Goal: Information Seeking & Learning: Learn about a topic

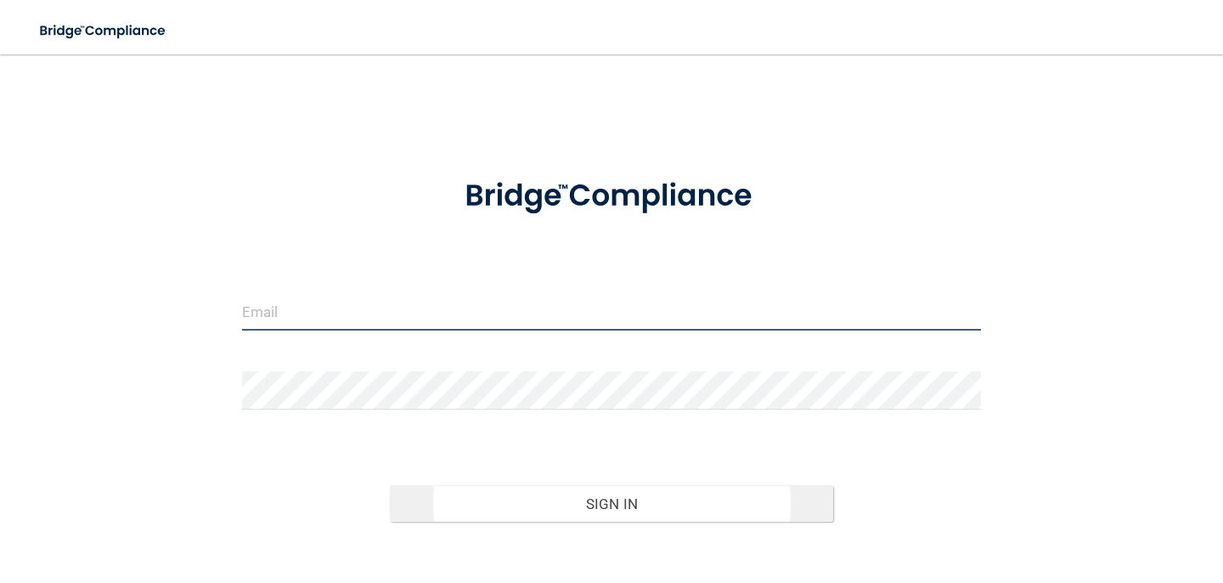
type input "[EMAIL_ADDRESS][DOMAIN_NAME]"
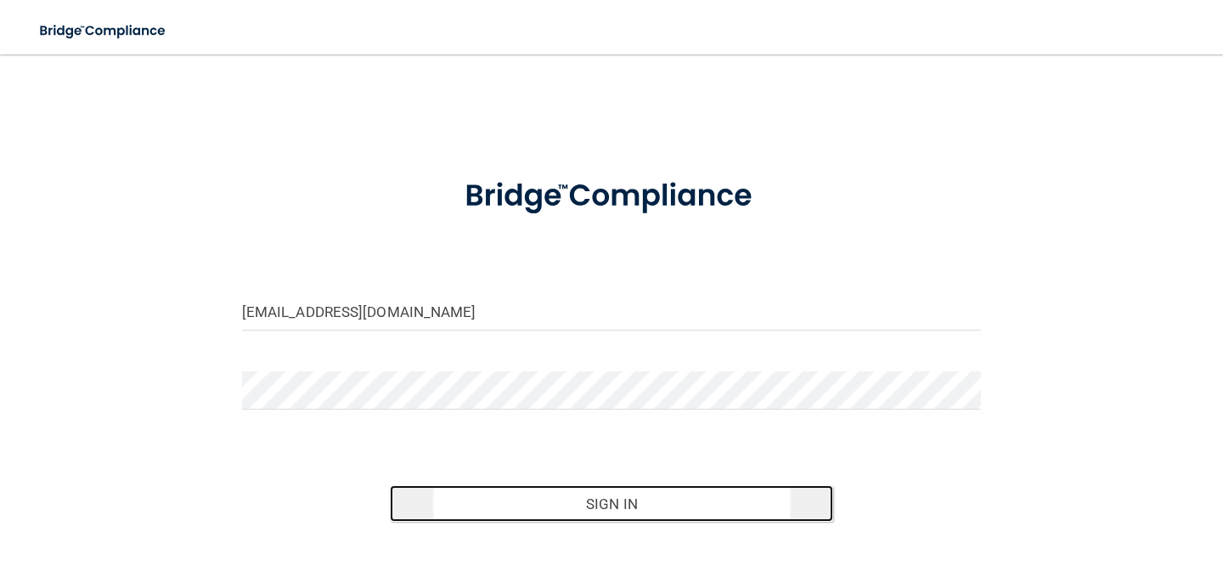
click at [516, 502] on button "Sign In" at bounding box center [611, 503] width 443 height 37
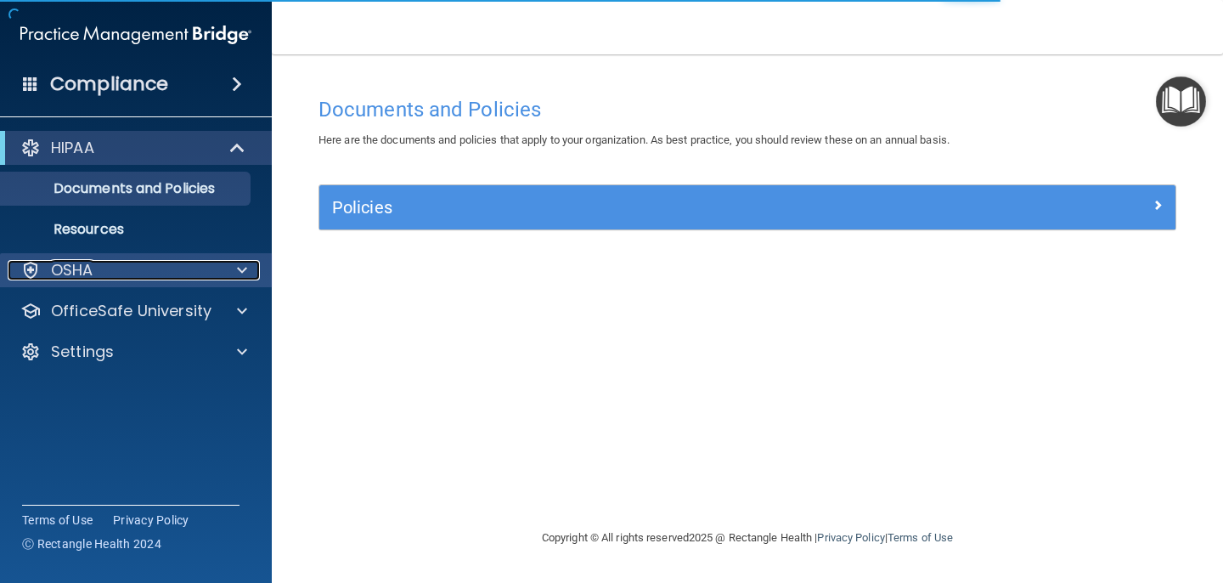
click at [91, 270] on p "OSHA" at bounding box center [72, 270] width 42 height 20
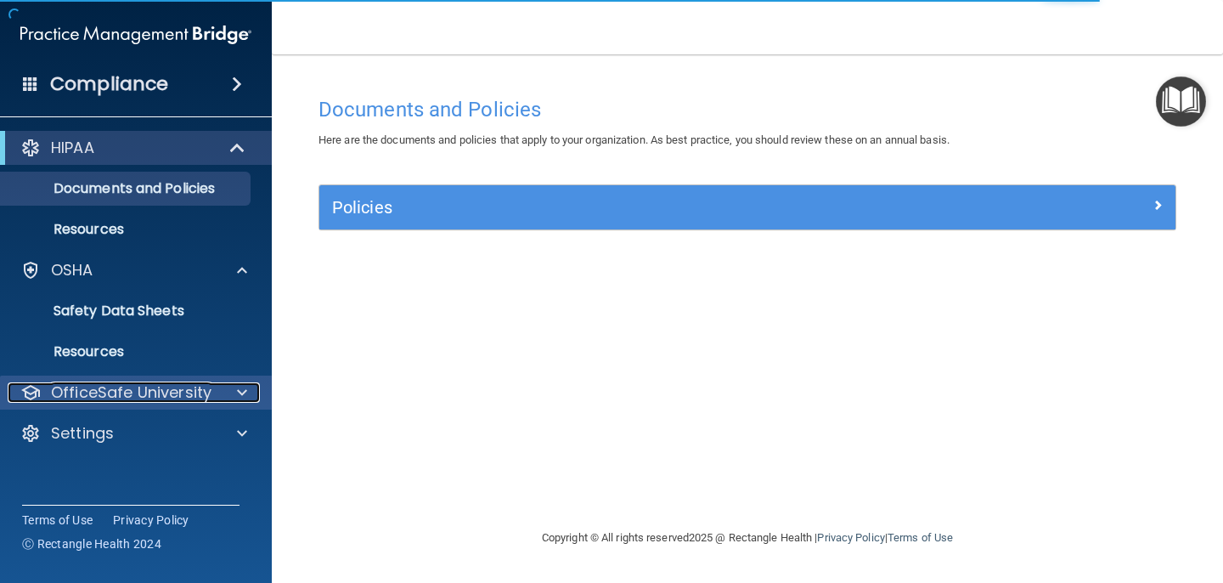
click at [179, 392] on p "OfficeSafe University" at bounding box center [131, 392] width 161 height 20
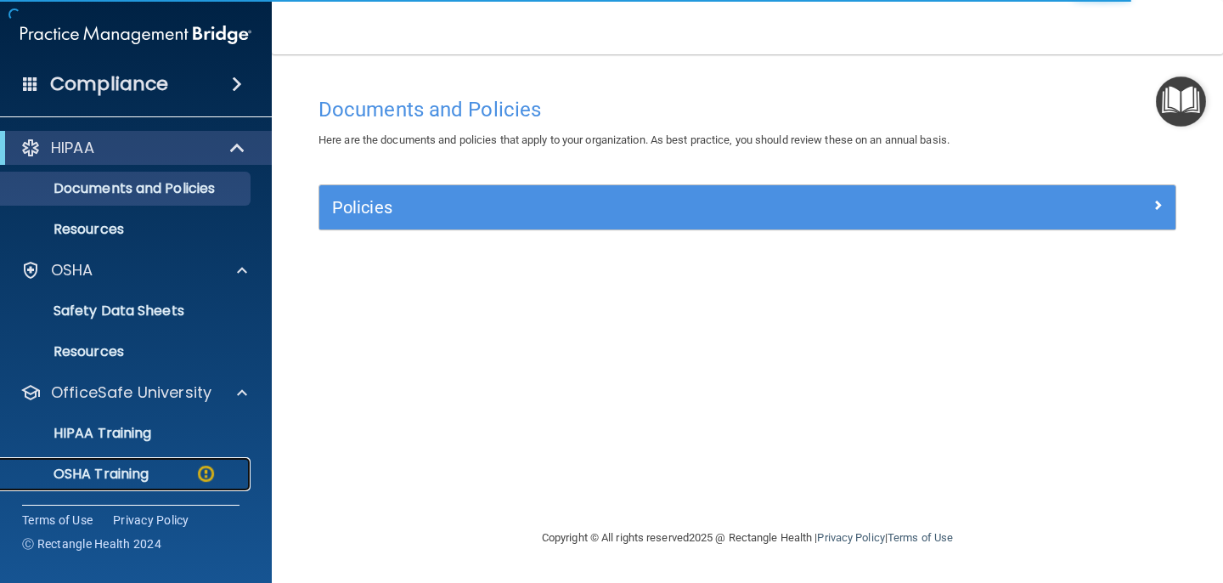
click at [142, 472] on p "OSHA Training" at bounding box center [80, 474] width 138 height 17
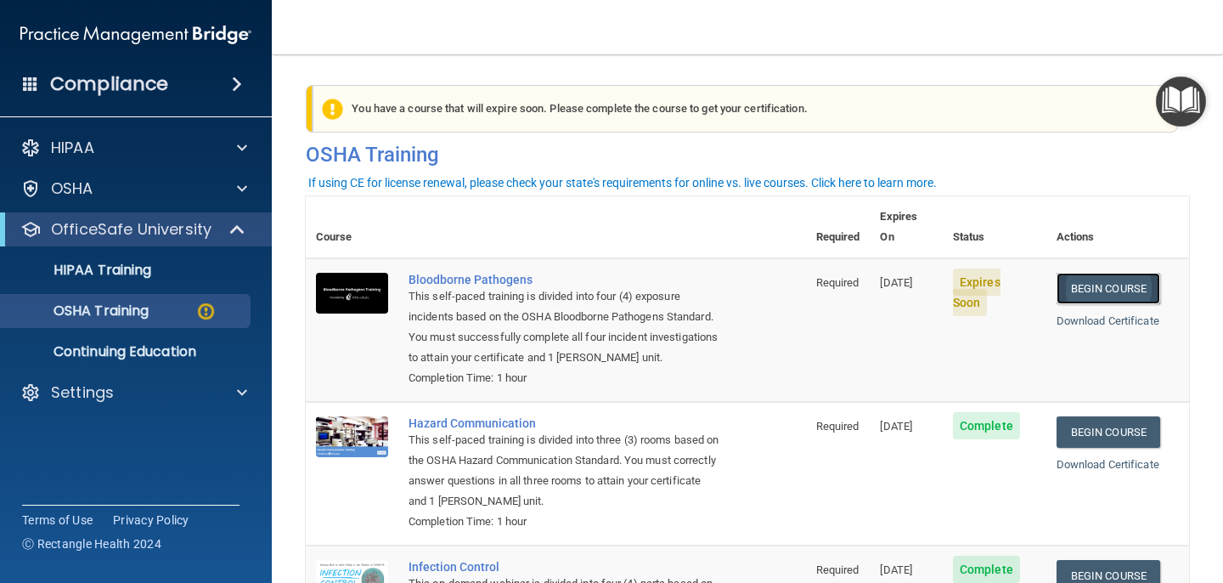
click at [1138, 273] on link "Begin Course" at bounding box center [1109, 288] width 104 height 31
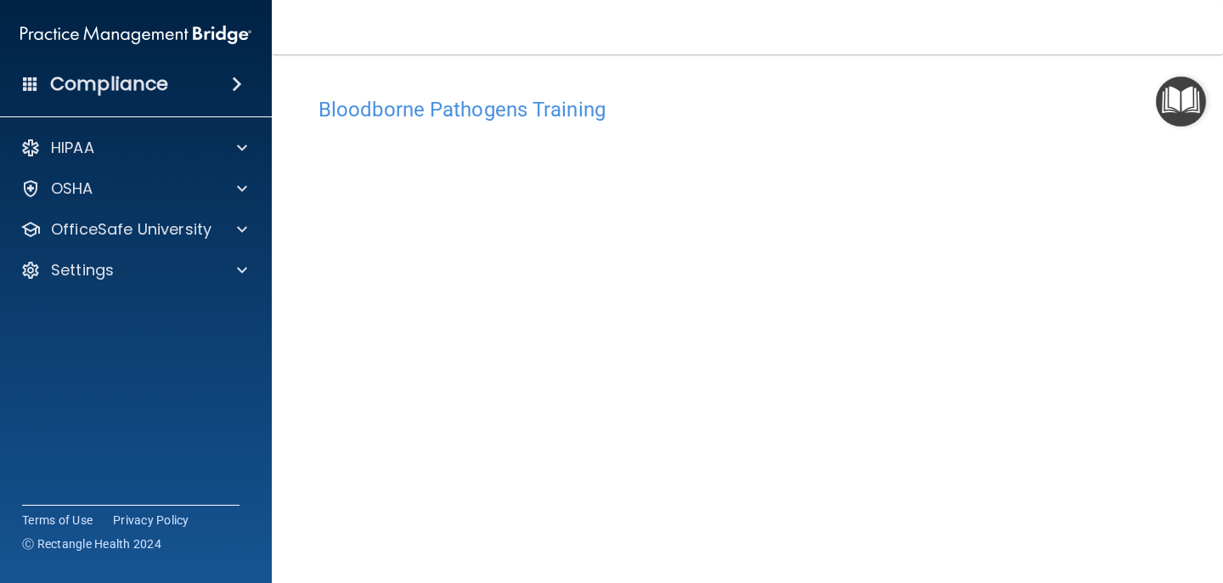
scroll to position [31, 0]
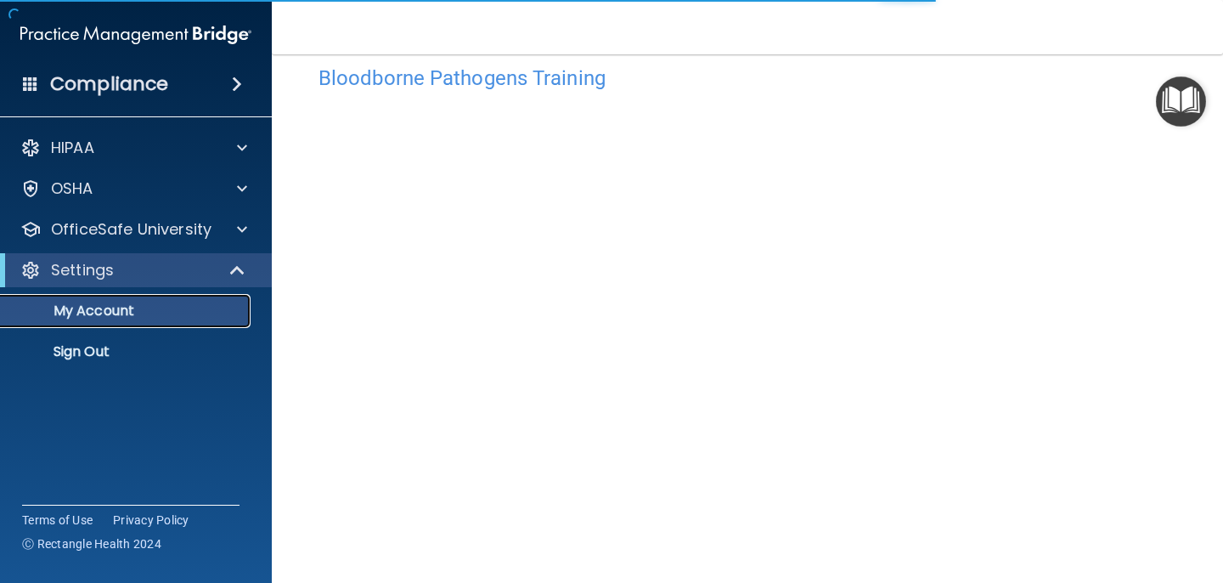
click at [142, 306] on p "My Account" at bounding box center [127, 310] width 232 height 17
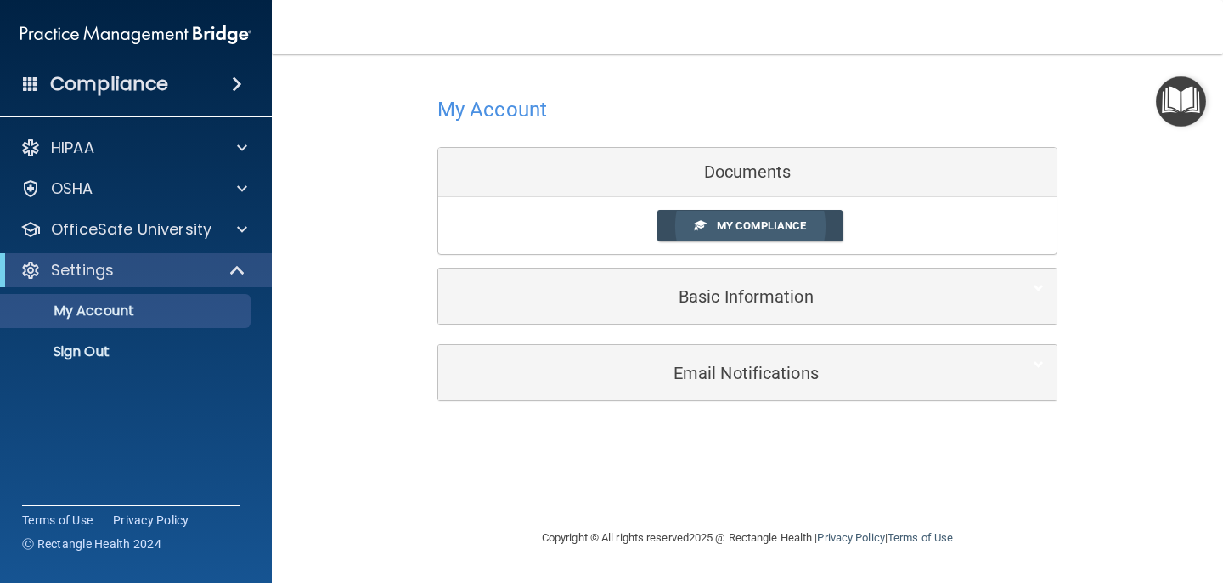
click at [736, 227] on span "My Compliance" at bounding box center [761, 225] width 89 height 13
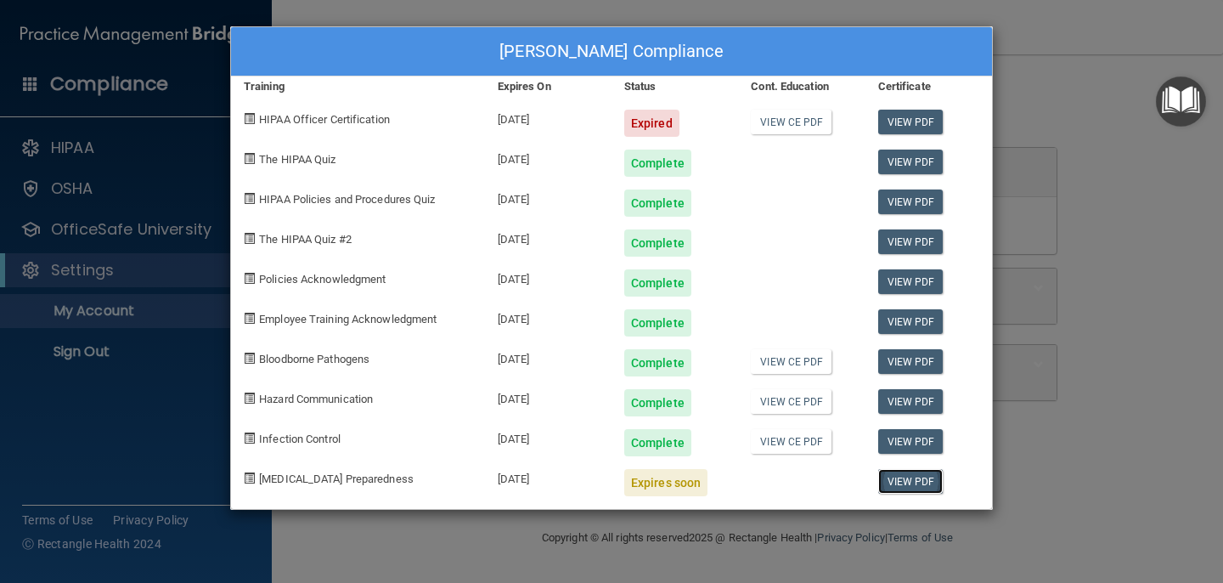
click at [928, 478] on link "View PDF" at bounding box center [910, 481] width 65 height 25
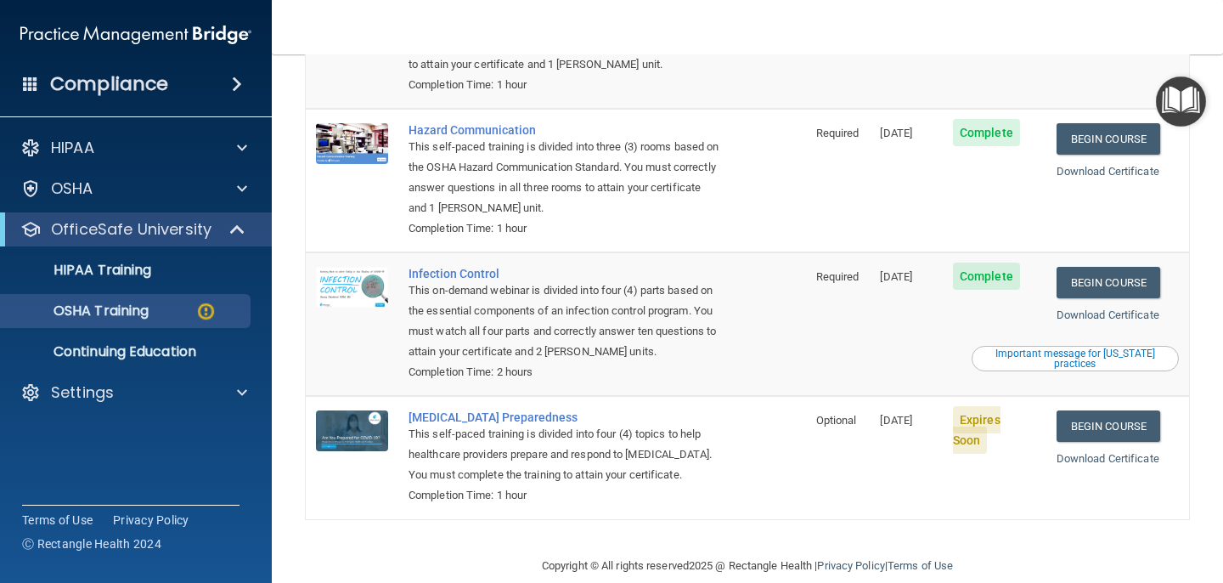
scroll to position [298, 0]
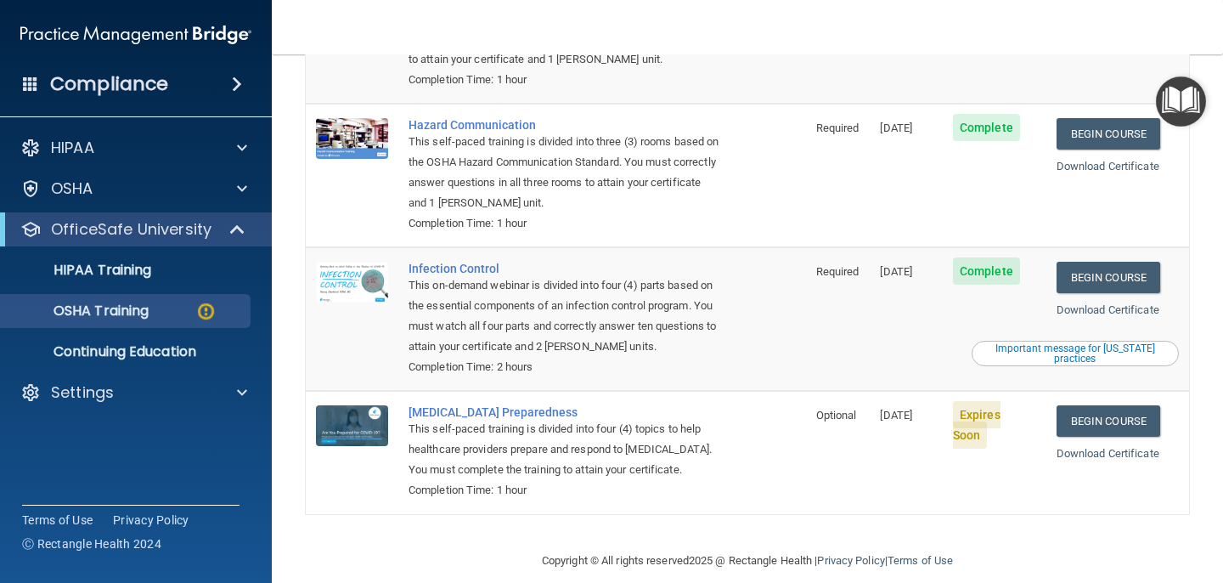
click at [627, 433] on div "This self-paced training is divided into four (4) topics to help healthcare pro…" at bounding box center [565, 449] width 313 height 61
click at [510, 419] on div "This self-paced training is divided into four (4) topics to help healthcare pro…" at bounding box center [565, 449] width 313 height 61
click at [1136, 405] on link "Begin Course" at bounding box center [1109, 420] width 104 height 31
click at [137, 311] on p "OSHA Training" at bounding box center [80, 310] width 138 height 17
click at [137, 276] on p "HIPAA Training" at bounding box center [81, 270] width 140 height 17
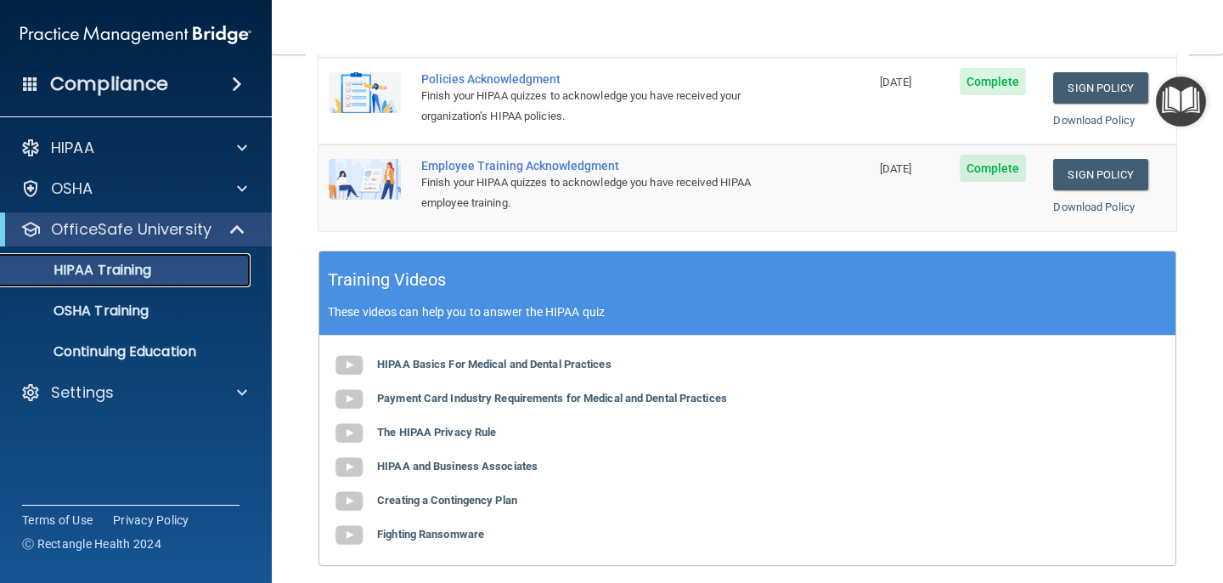
scroll to position [518, 0]
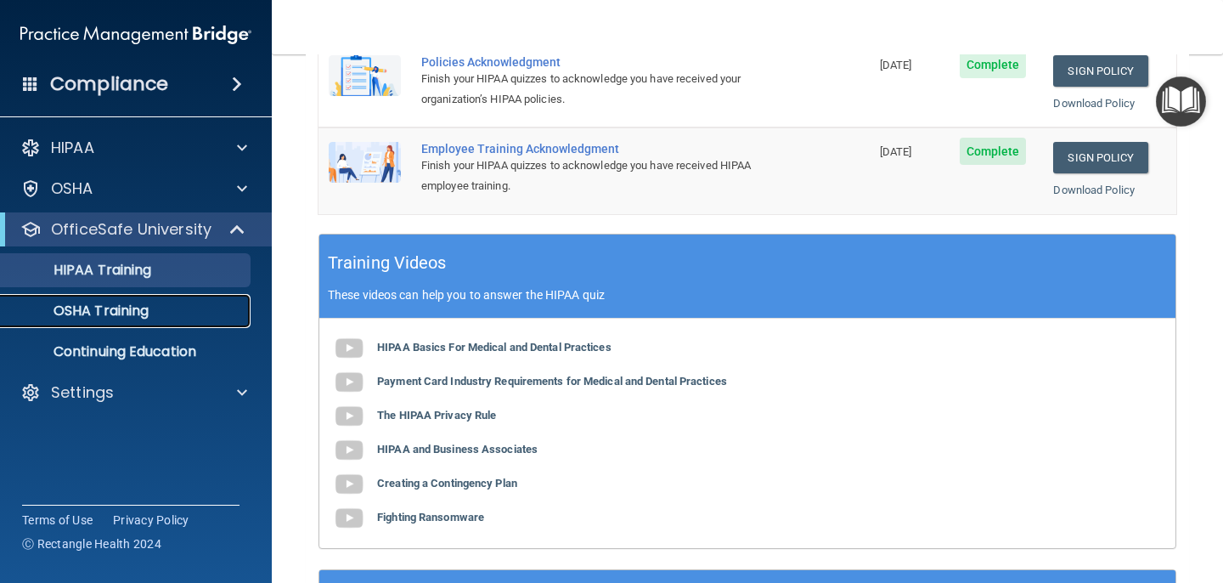
click at [139, 309] on p "OSHA Training" at bounding box center [80, 310] width 138 height 17
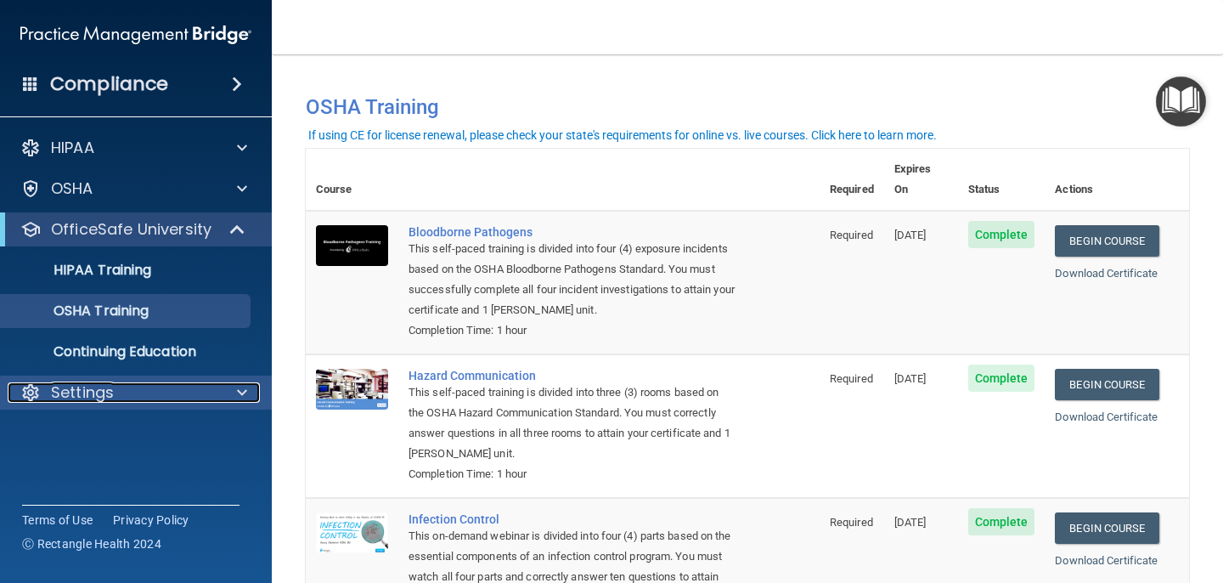
click at [244, 393] on span at bounding box center [242, 392] width 10 height 20
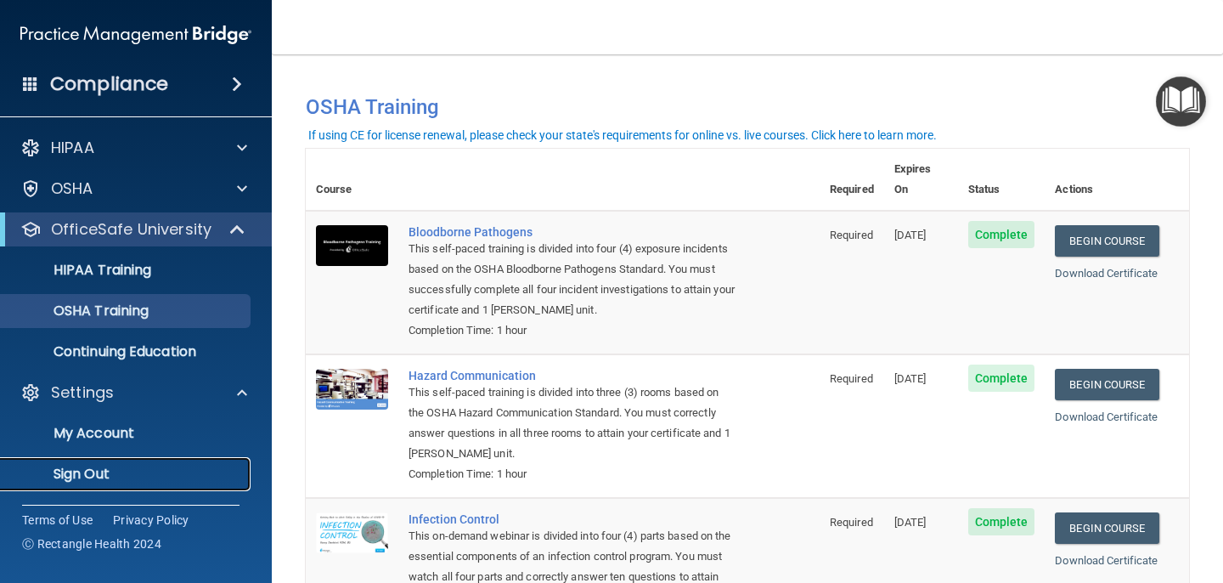
click at [95, 472] on p "Sign Out" at bounding box center [127, 474] width 232 height 17
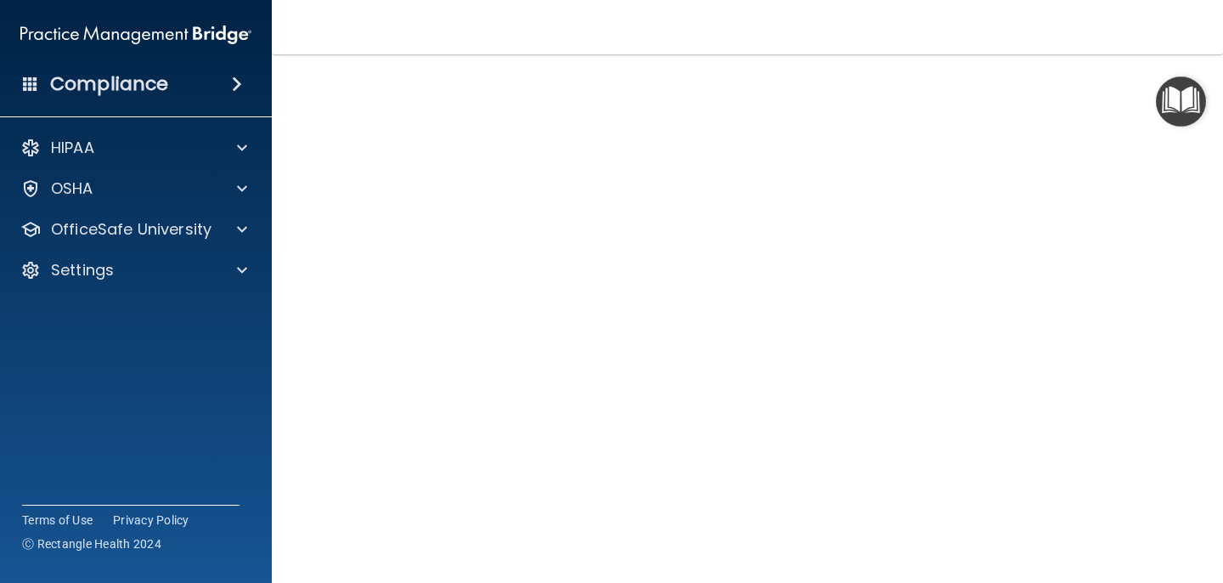
scroll to position [71, 0]
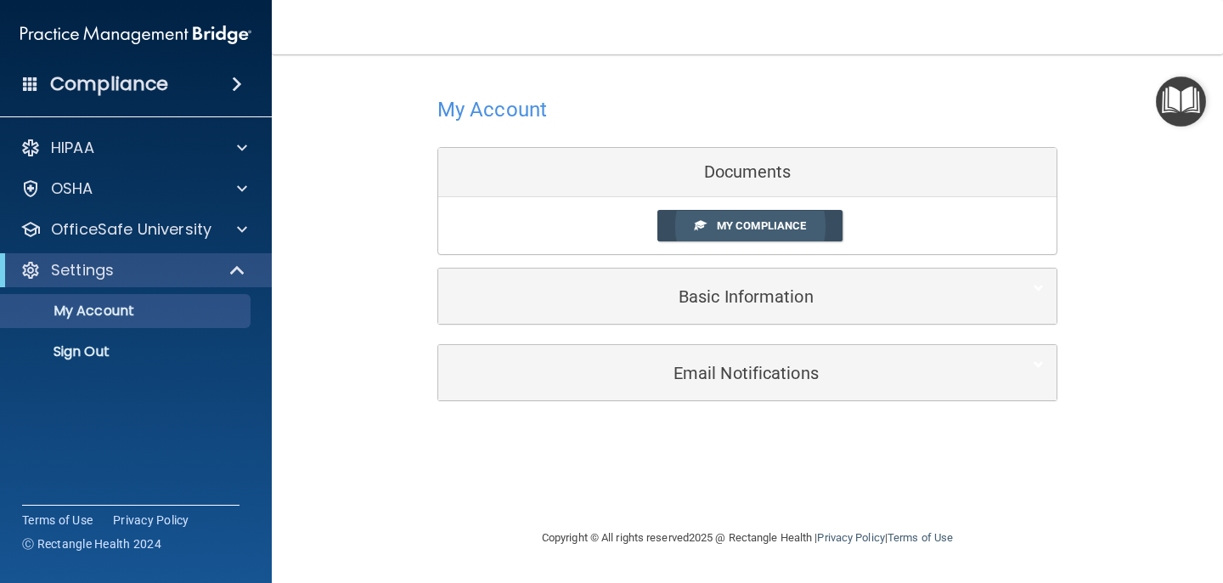
click at [776, 232] on span "My Compliance" at bounding box center [761, 225] width 89 height 13
